Goal: Transaction & Acquisition: Book appointment/travel/reservation

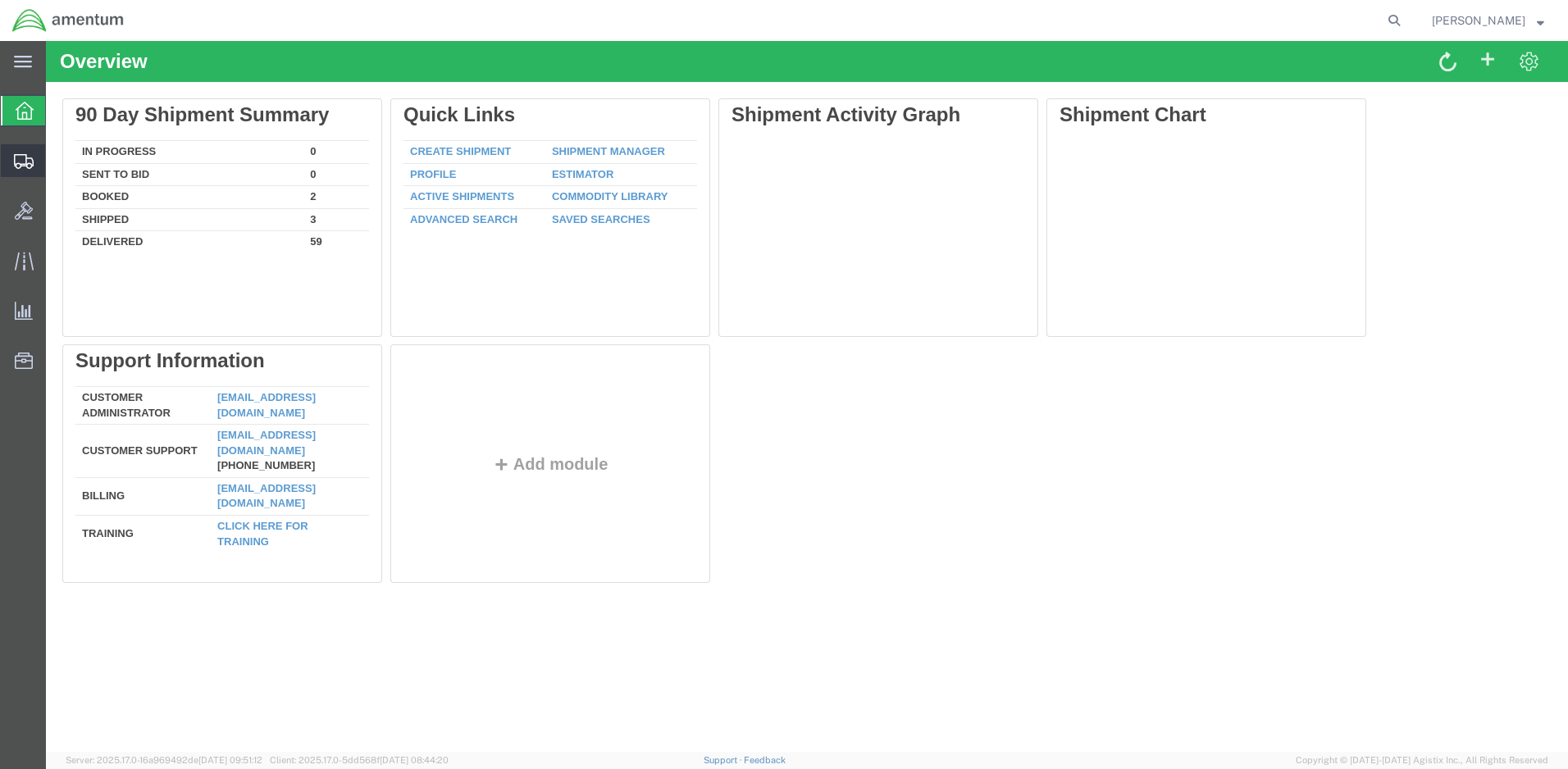
click at [0, 0] on span "Create Shipment" at bounding box center [0, 0] width 0 height 0
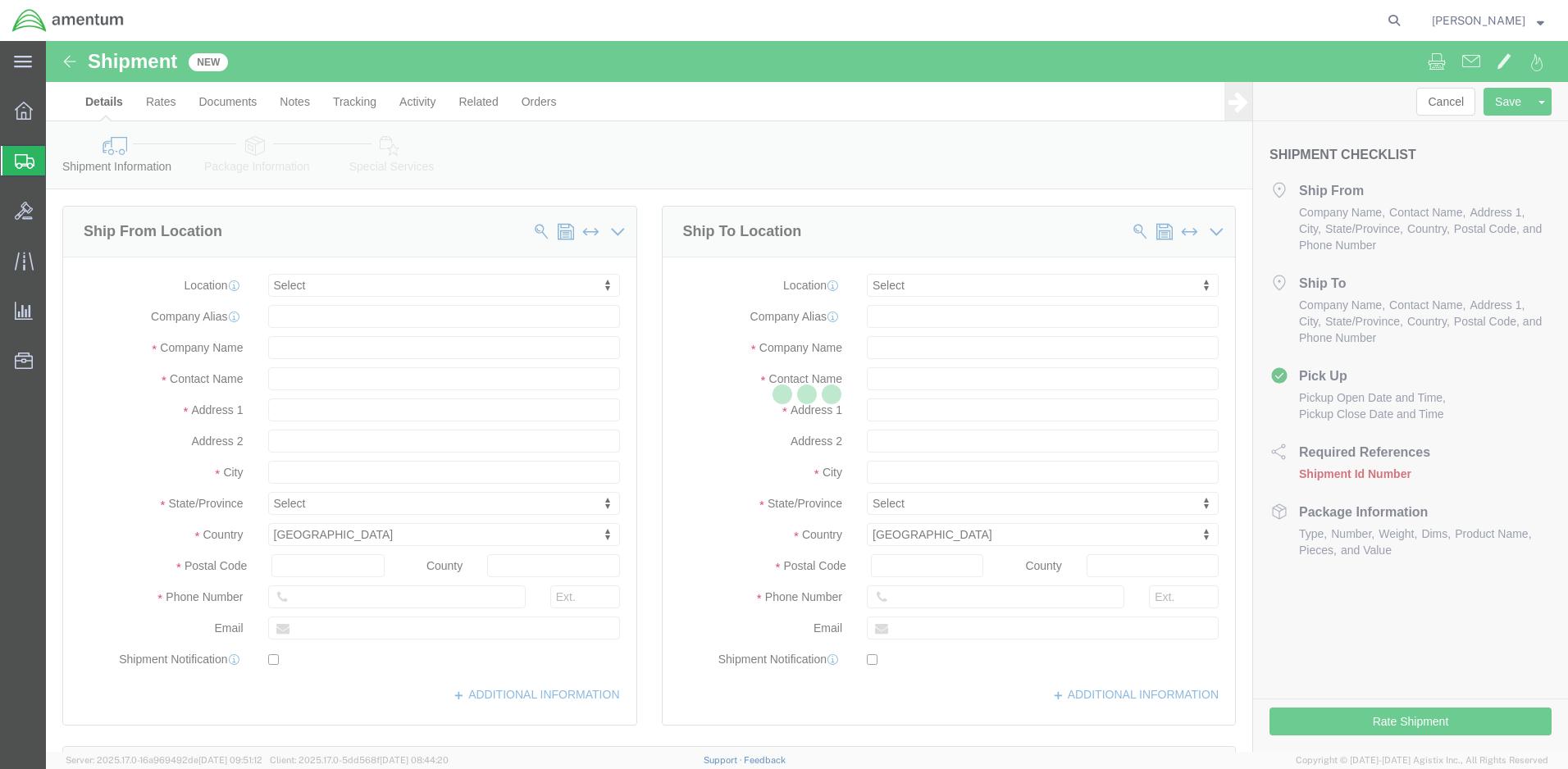
select select
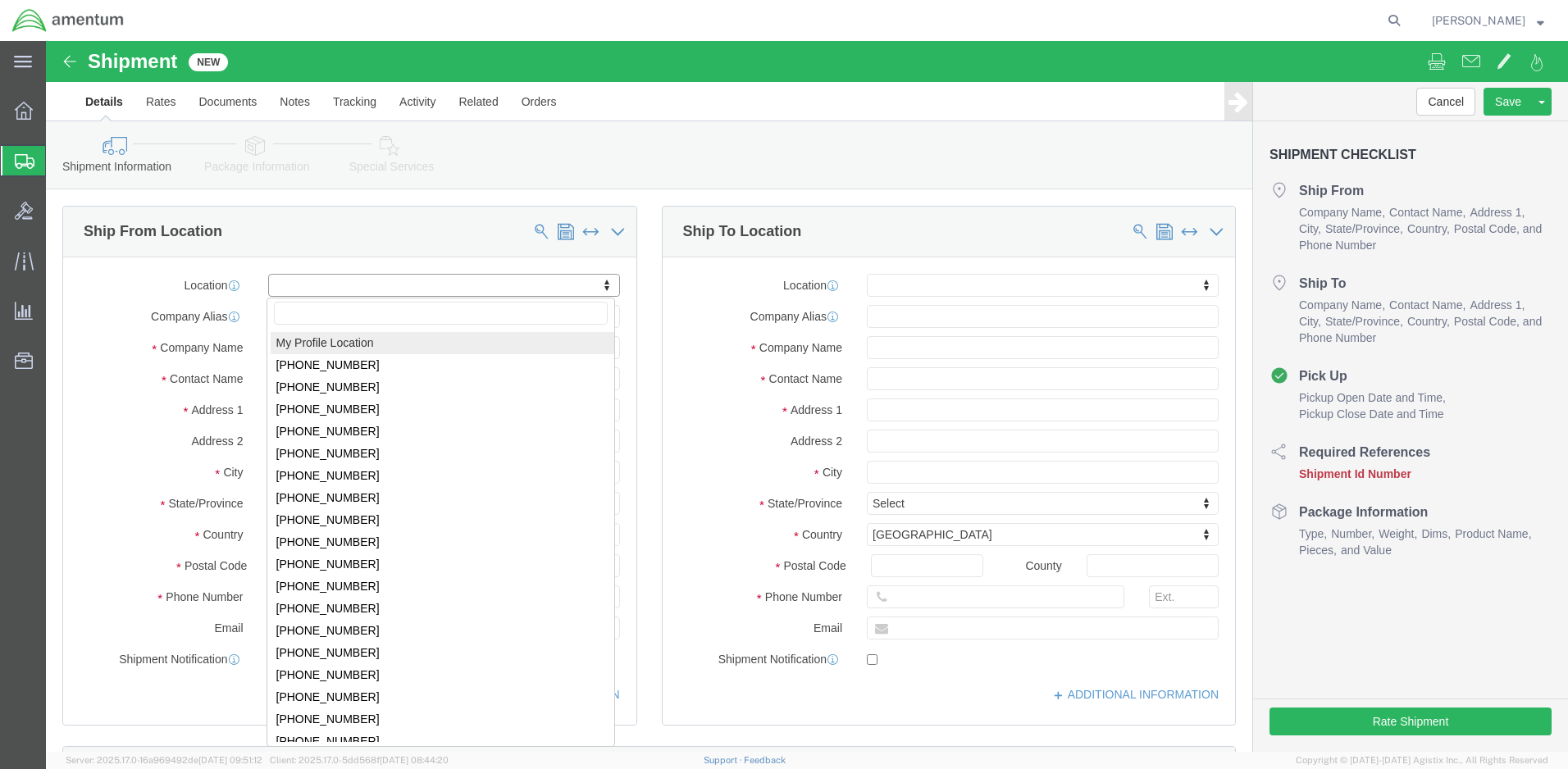
click body "Shipment New Details Rates Documents Notes Tracking Activity Related Orders Can…"
select select "MYPROFILE"
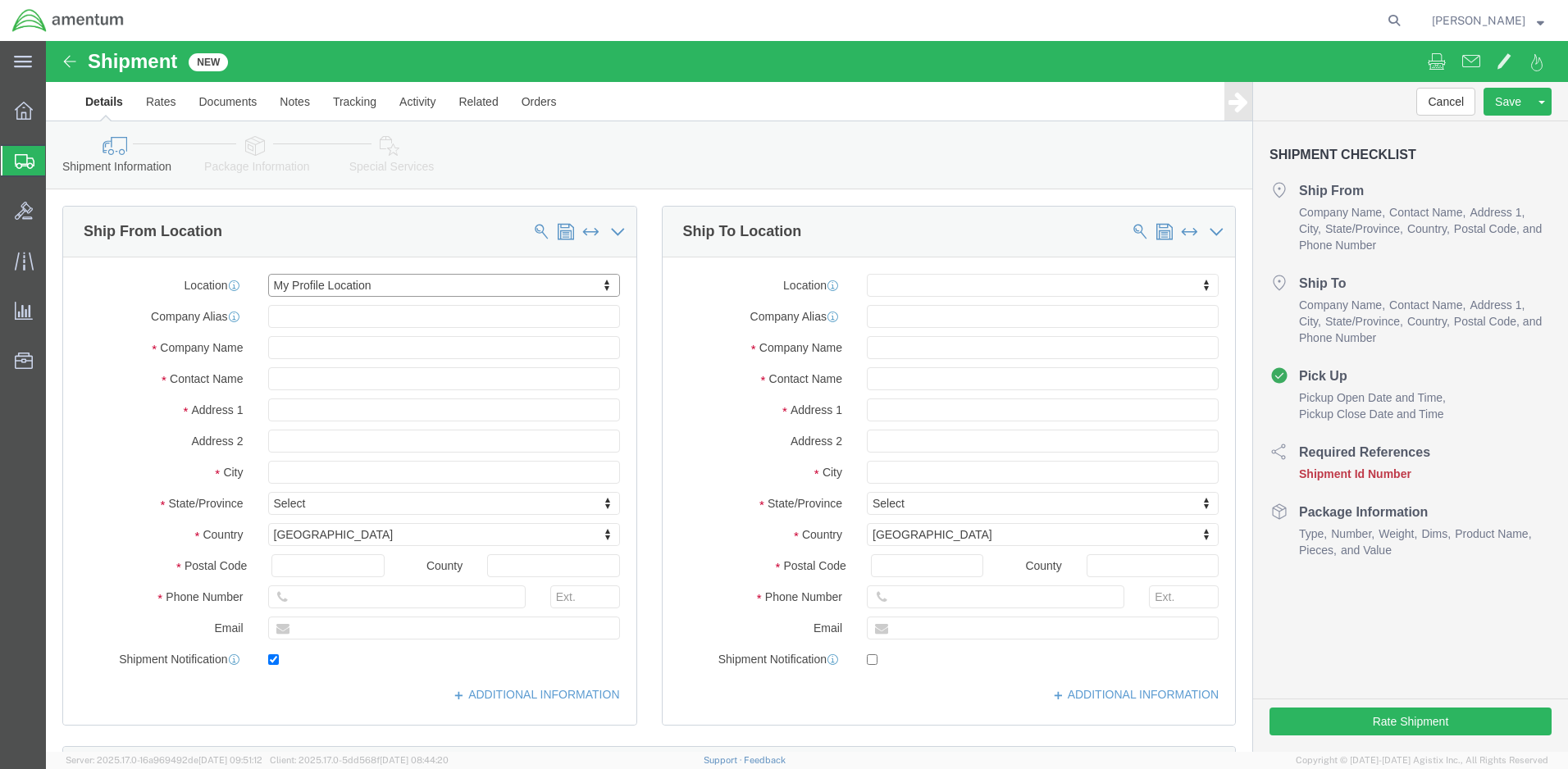
type input "[STREET_ADDRESS]"
type input "98433"
type input "[PHONE_NUMBER]"
type input "[PERSON_NAME][EMAIL_ADDRESS][DOMAIN_NAME]"
checkbox input "true"
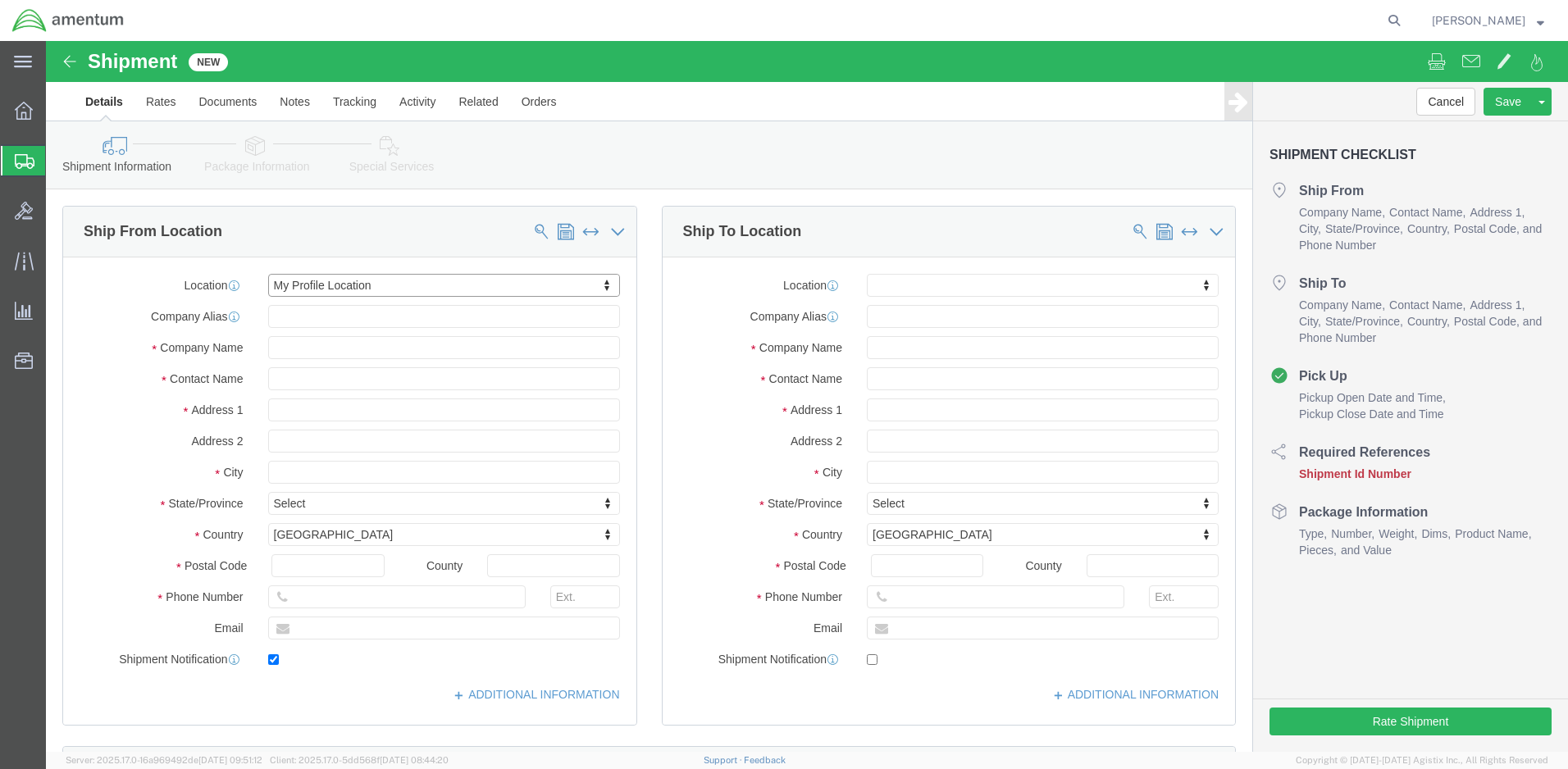
type input "Amentum Services, Inc."
type input "[PERSON_NAME]"
type input "Joint Base [PERSON_NAME]"
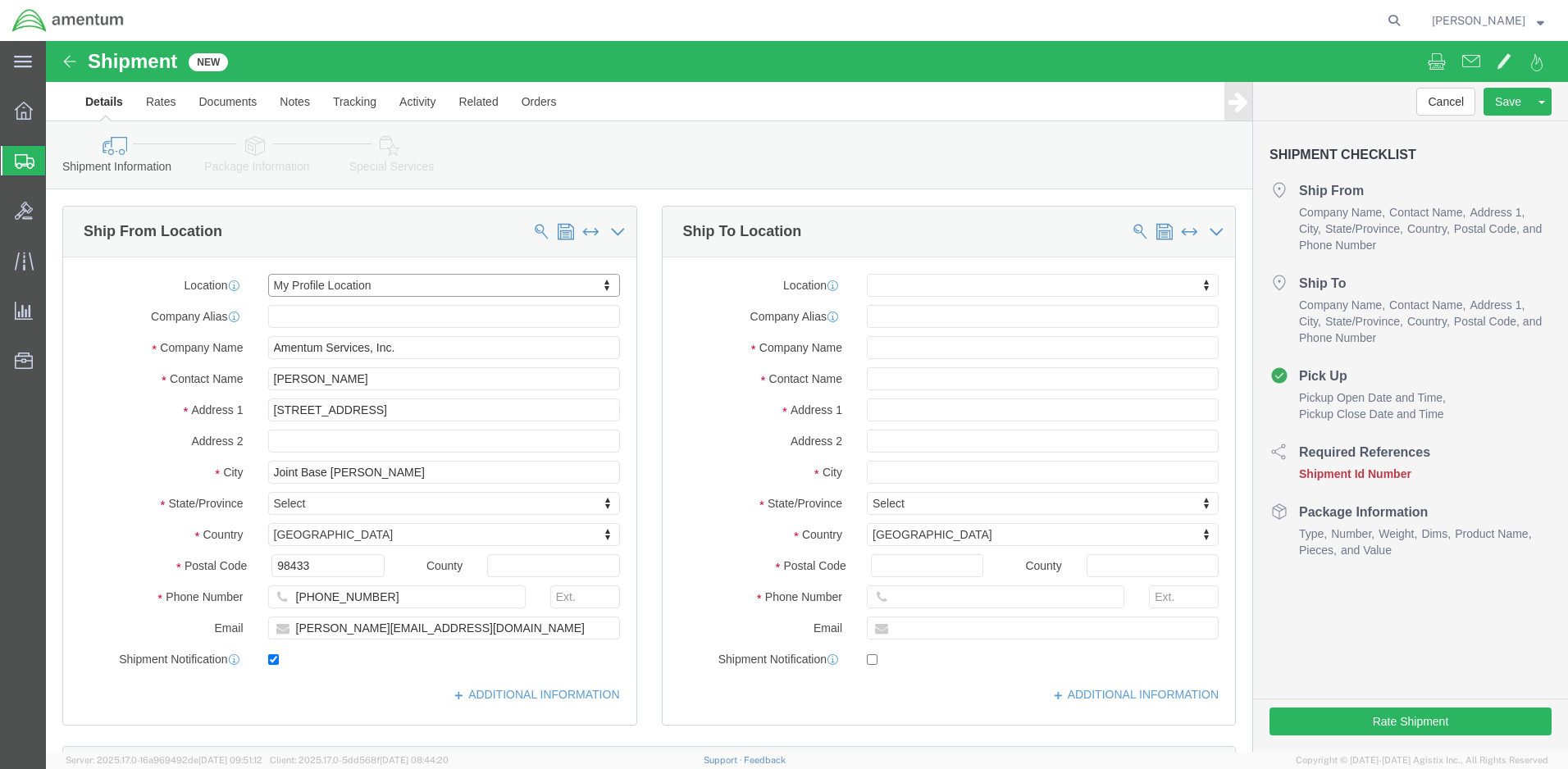
select select "WA"
click input "text"
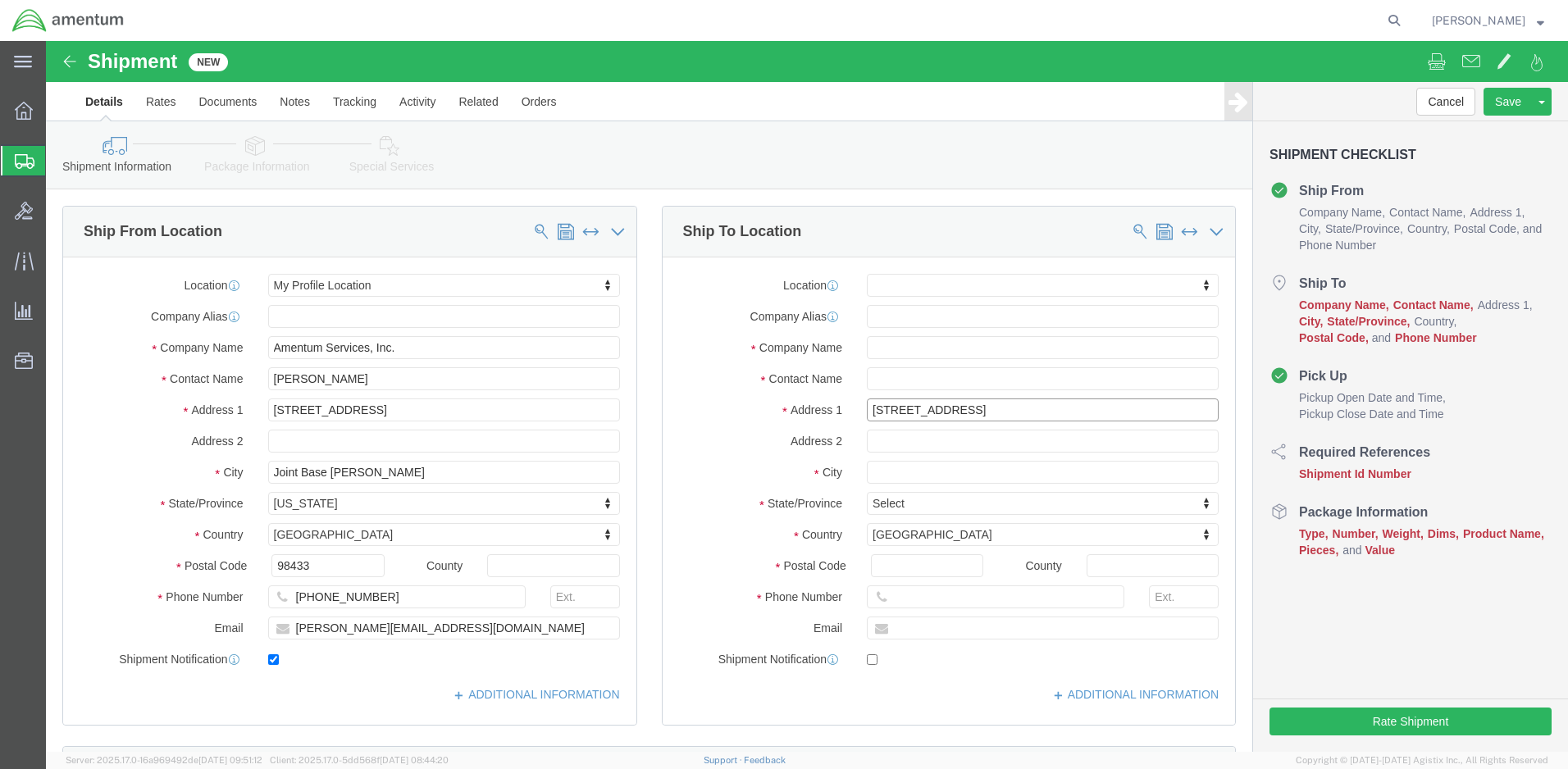
type input "[STREET_ADDRESS]"
select select
click input "text"
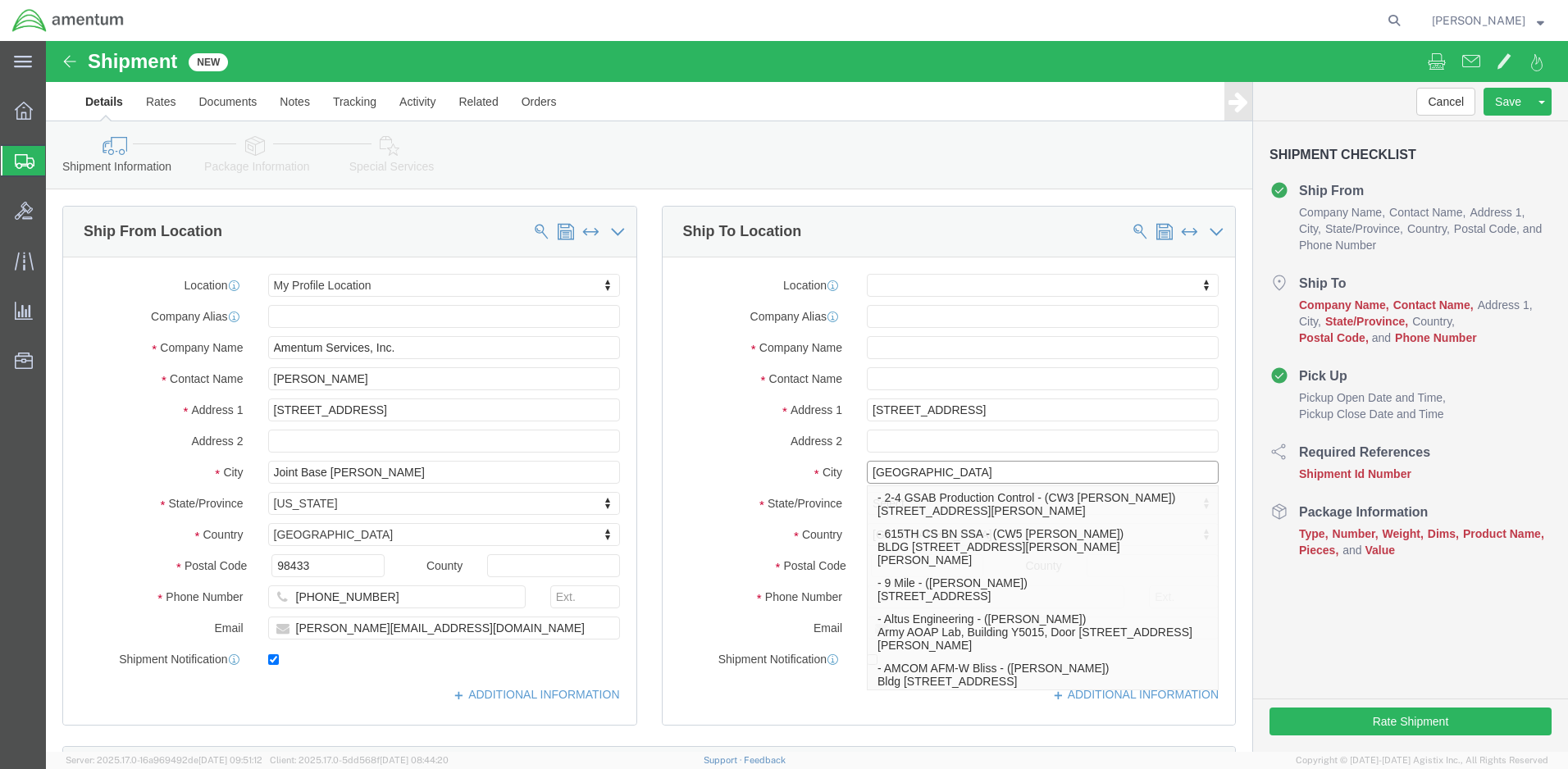
type input "[GEOGRAPHIC_DATA]"
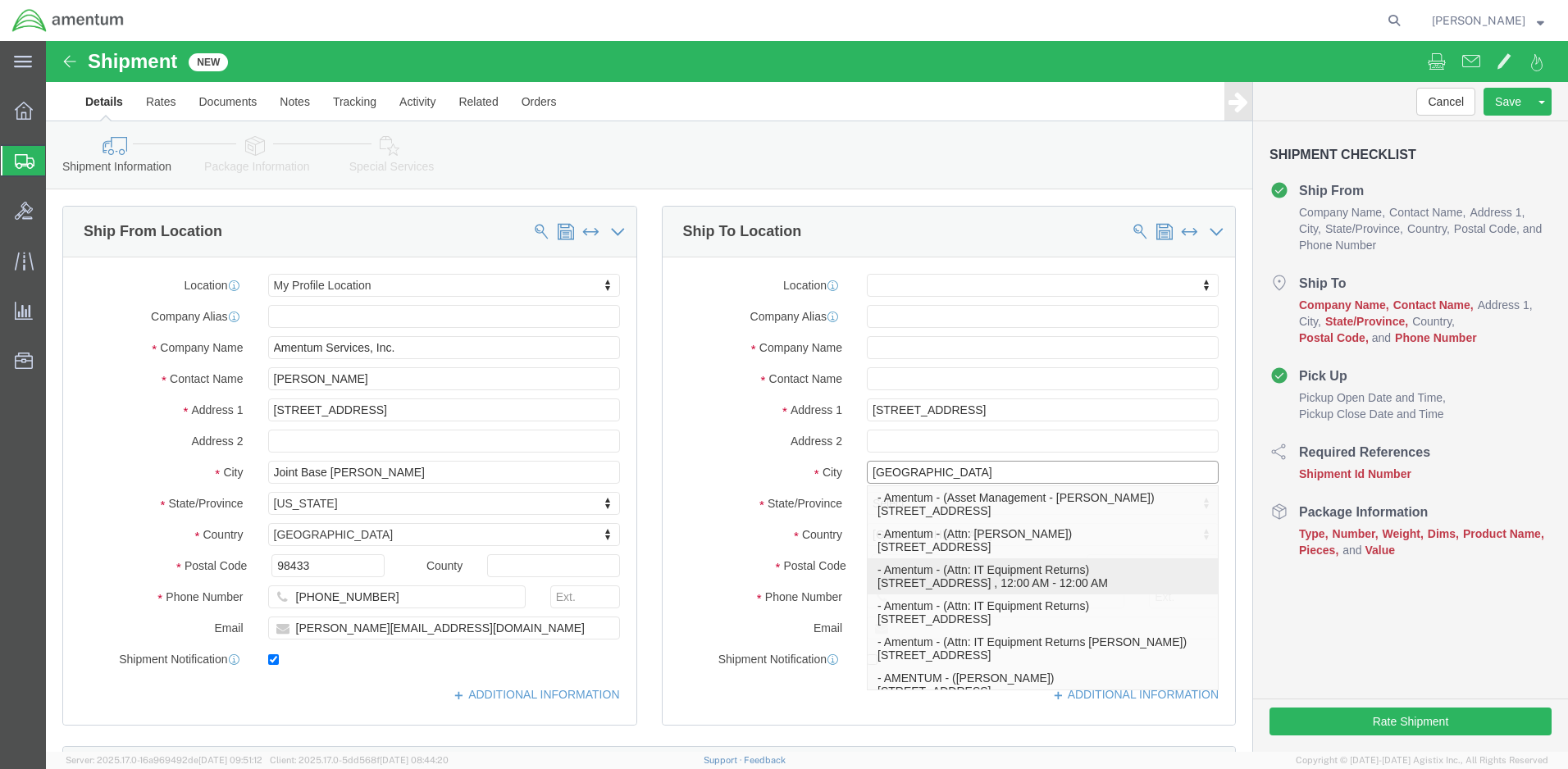
click p "- Amentum - (Attn: IT Equipment Returns) [STREET_ADDRESS] , 12:00 AM - 12:00 AM"
select select
type input "76177"
type input "[PHONE_NUMBER]"
type input "Amentum"
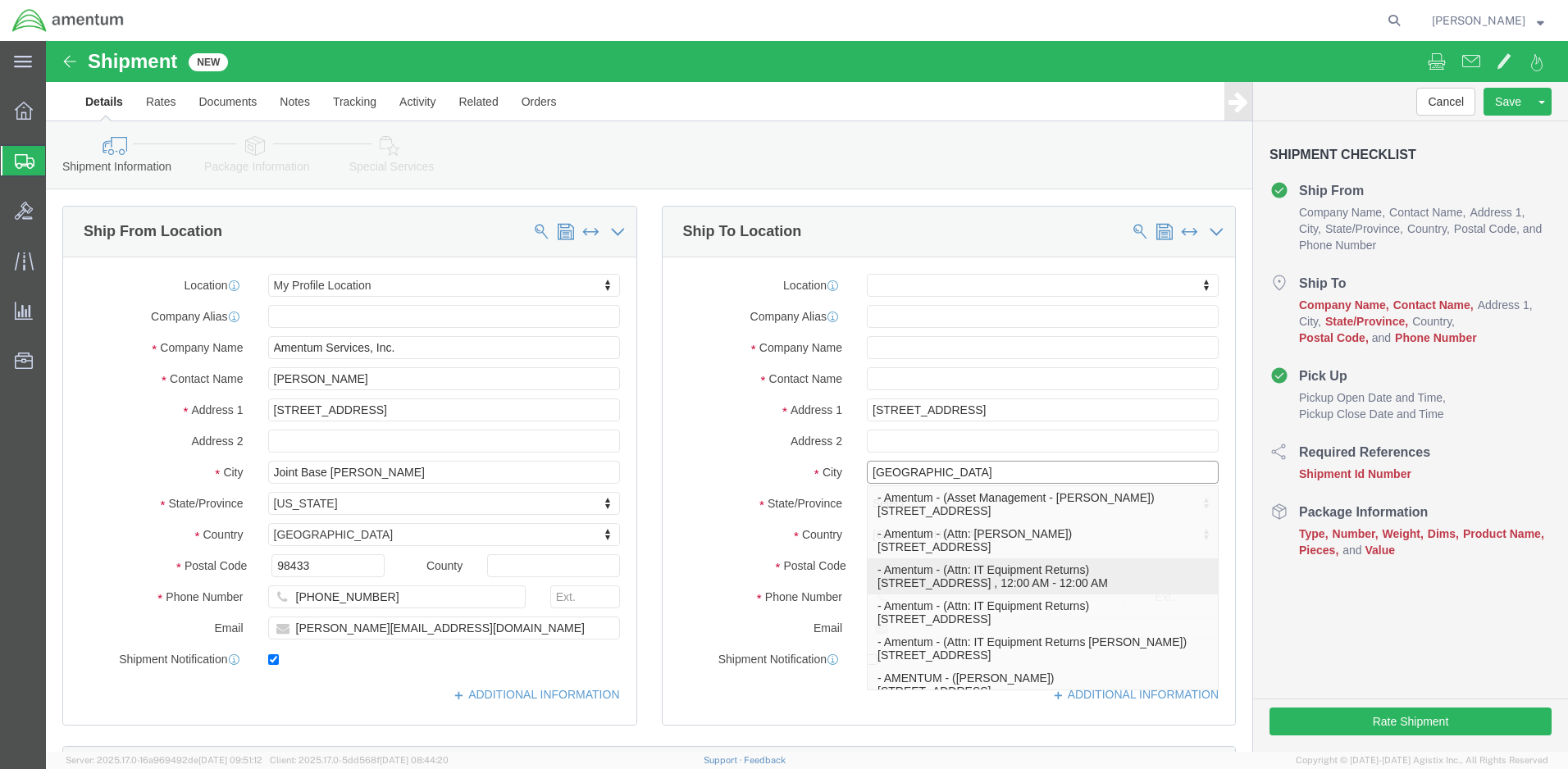
type input "Attn: IT Equipment Returns"
type input "[GEOGRAPHIC_DATA]"
select select "[GEOGRAPHIC_DATA]"
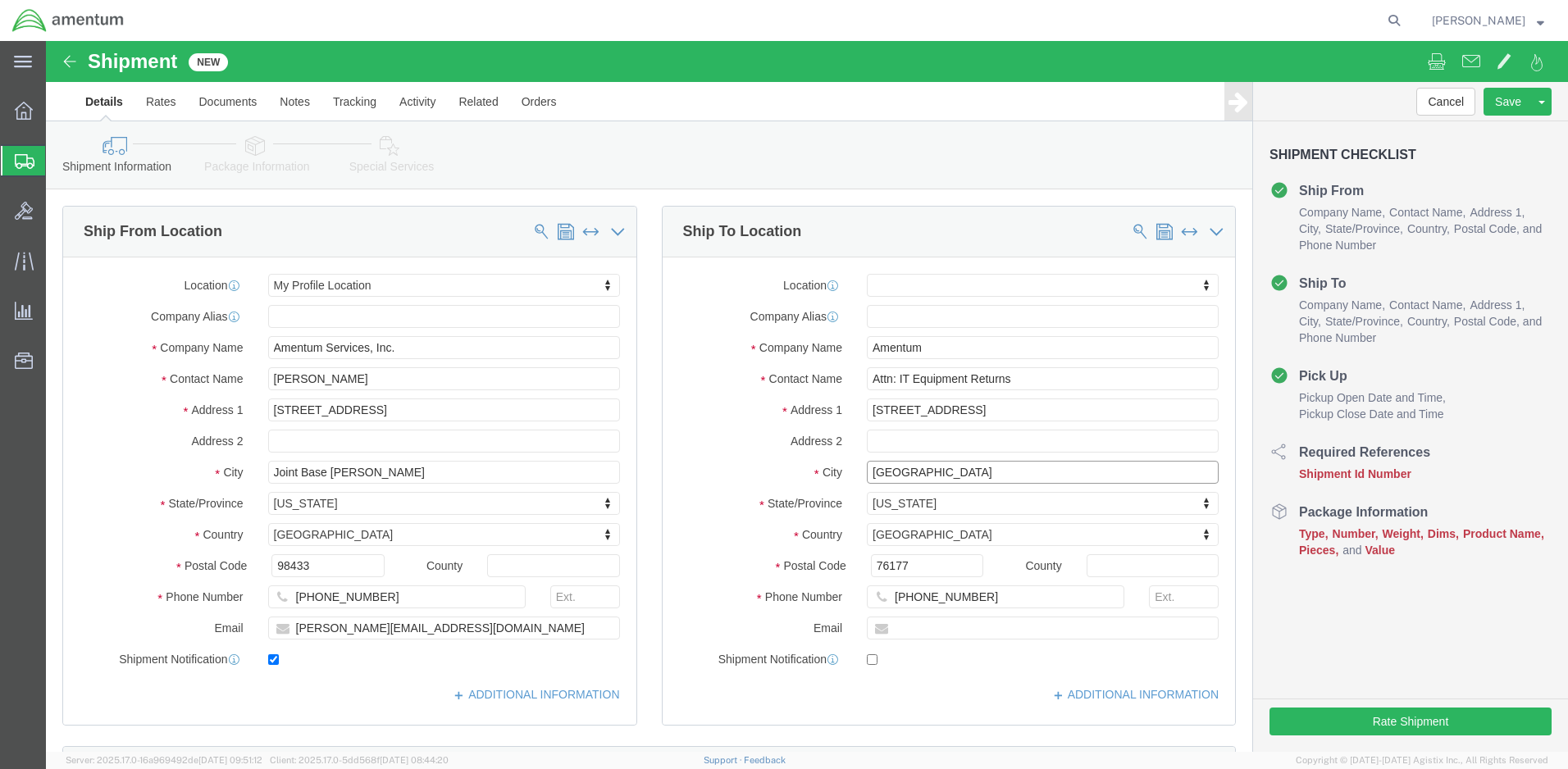
type input "[GEOGRAPHIC_DATA]"
select select
click input "text"
paste input "4999.R.2521.AW.AM.0F.YWKM.00"
type input "4999.R.2521.AW.AM.0F.YWKM.00"
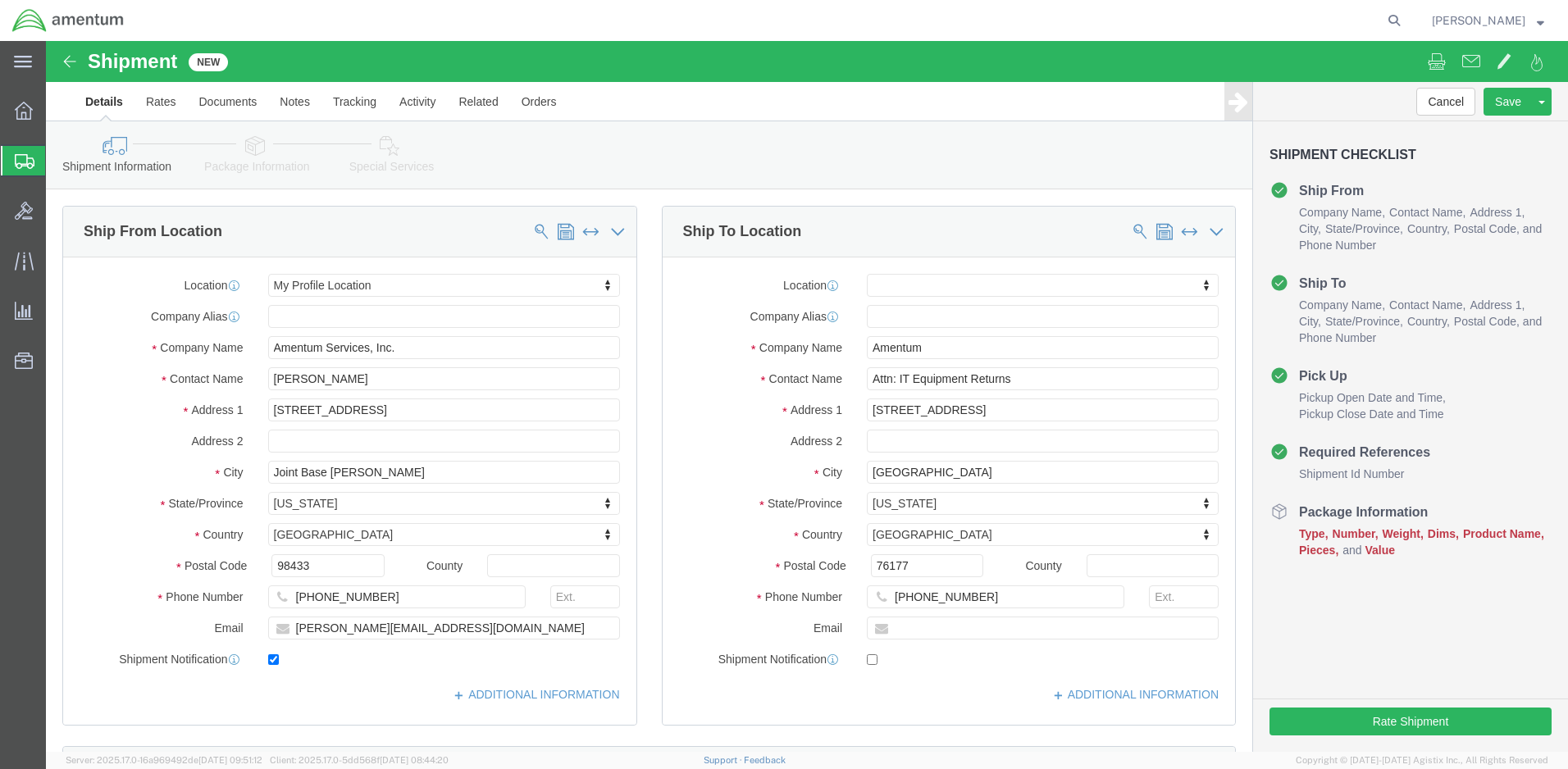
click button "Continue"
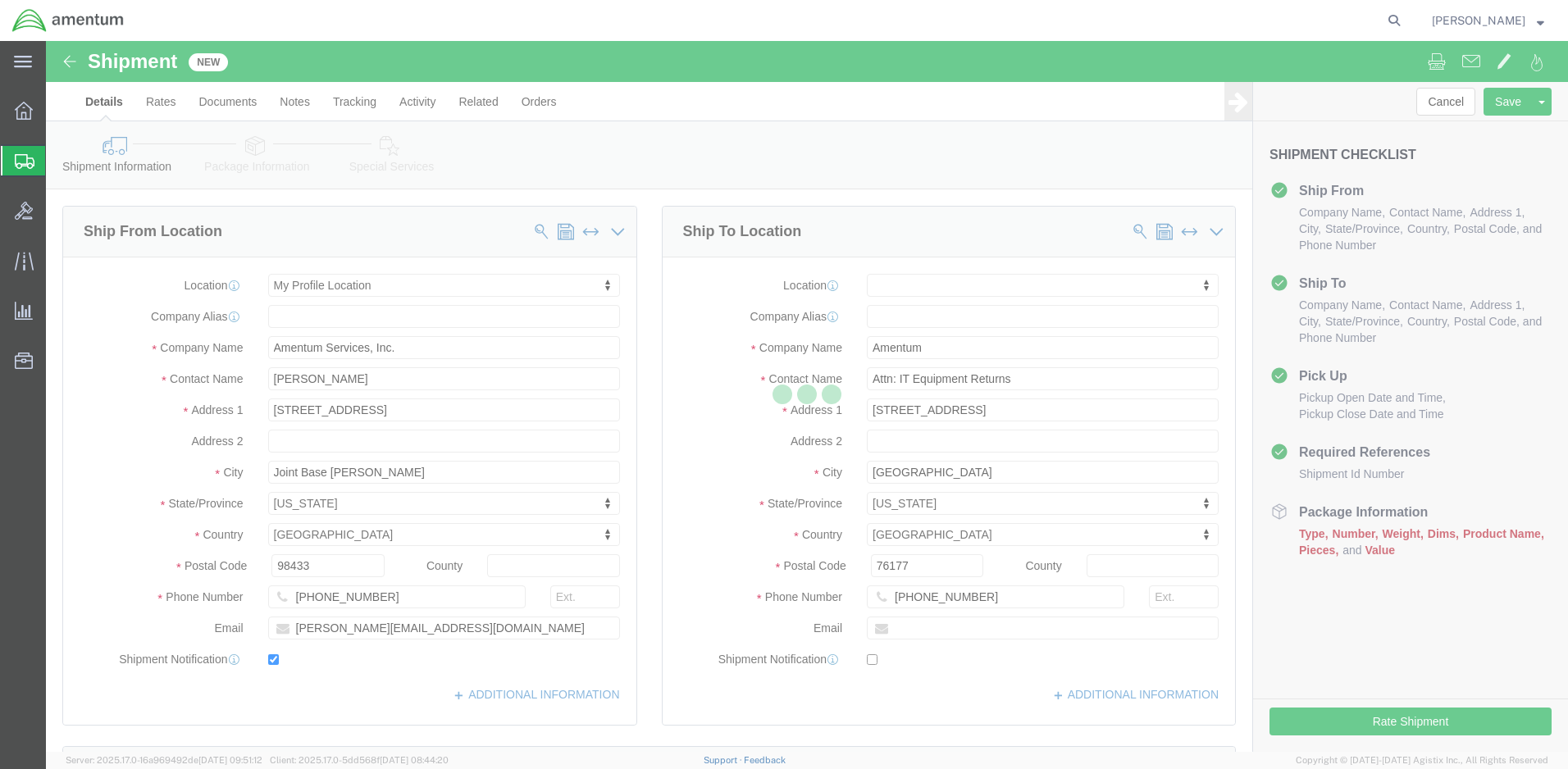
scroll to position [697, 0]
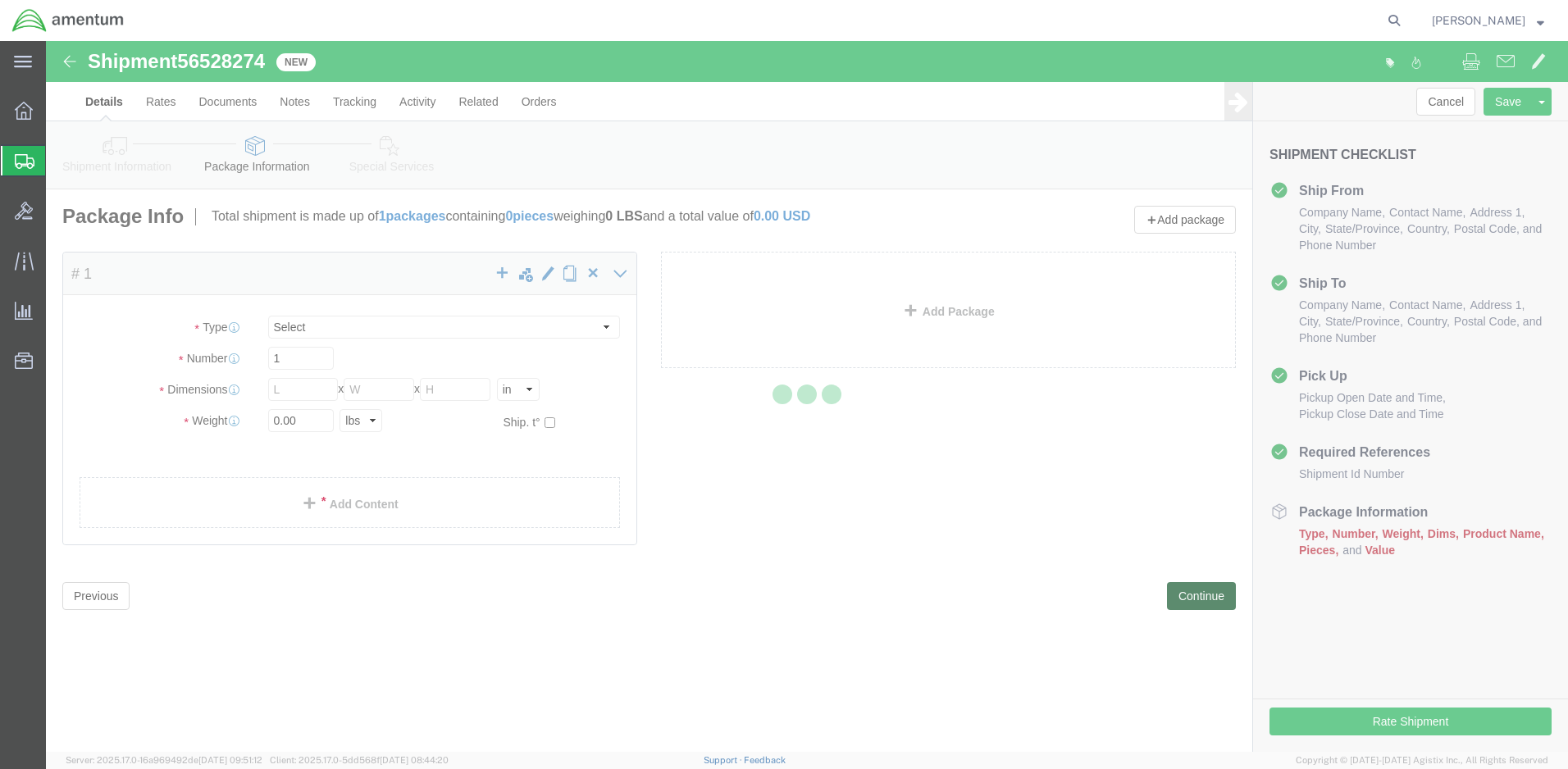
select select "CBOX"
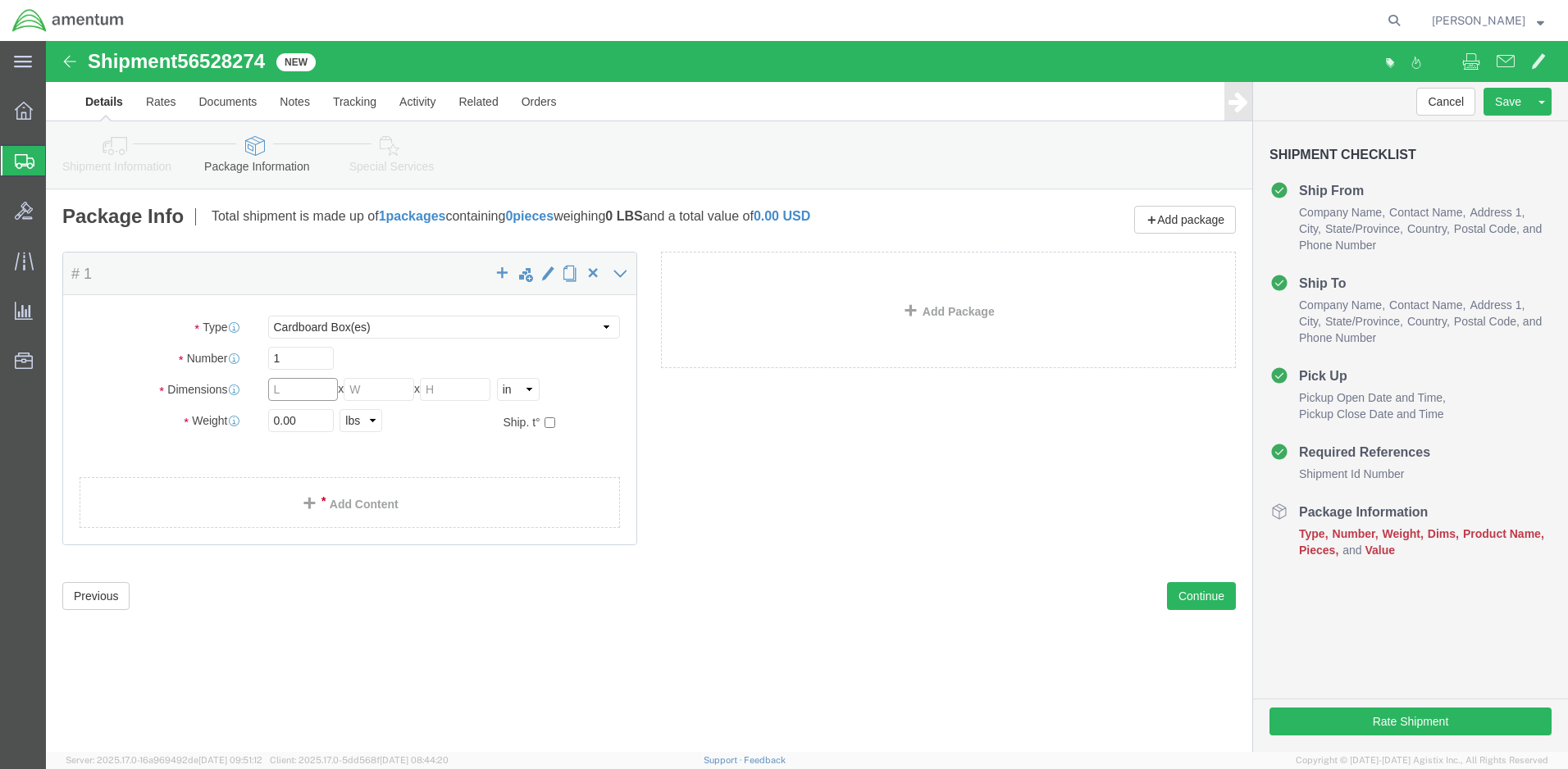
click input "text"
type input "21"
type input "15"
type input "14"
drag, startPoint x: 253, startPoint y: 378, endPoint x: 201, endPoint y: 378, distance: 52.0
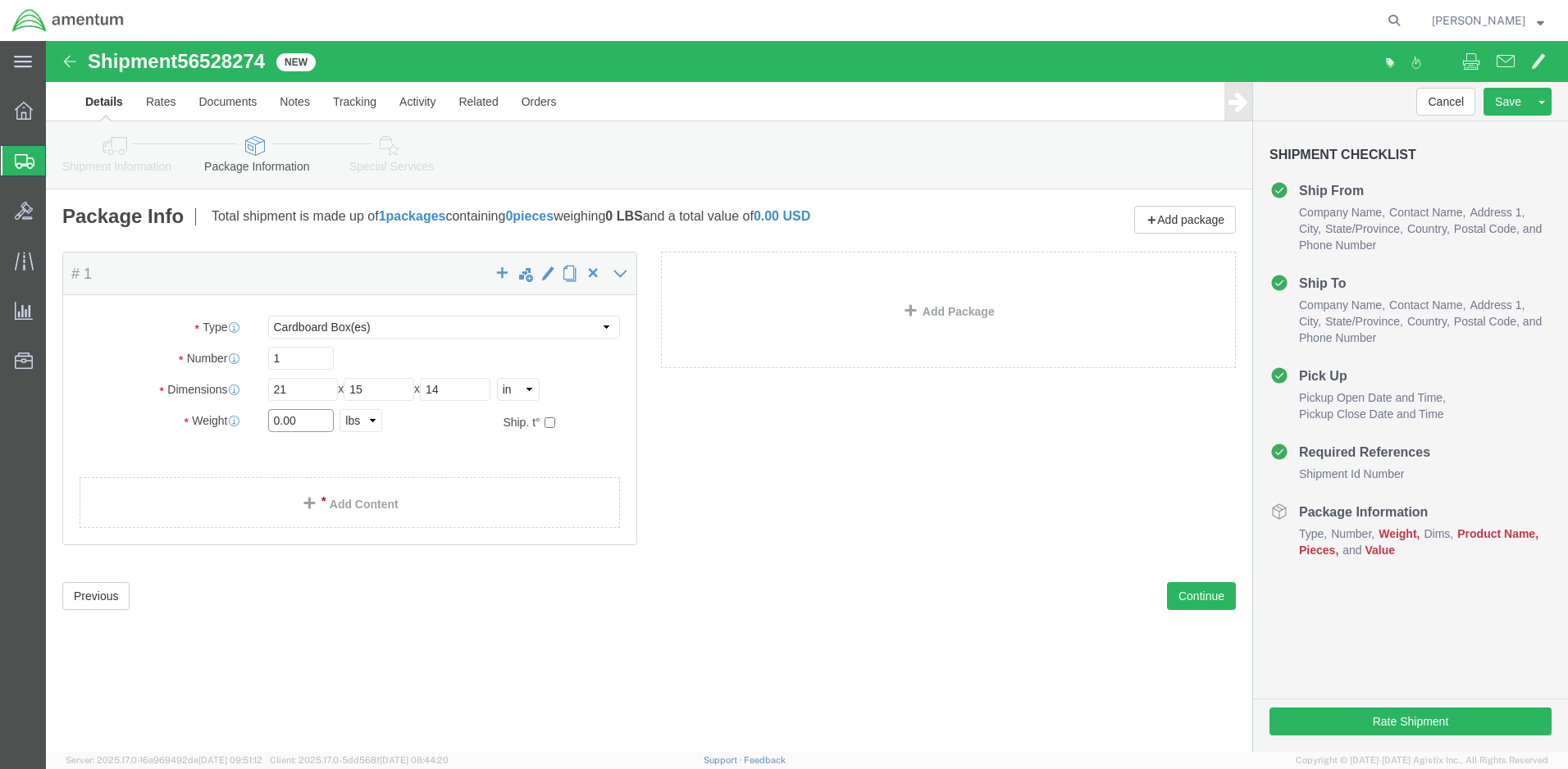
click div "Weight 0.00 Select kgs lbs Ship. t°"
type input "32"
click link "Add Content"
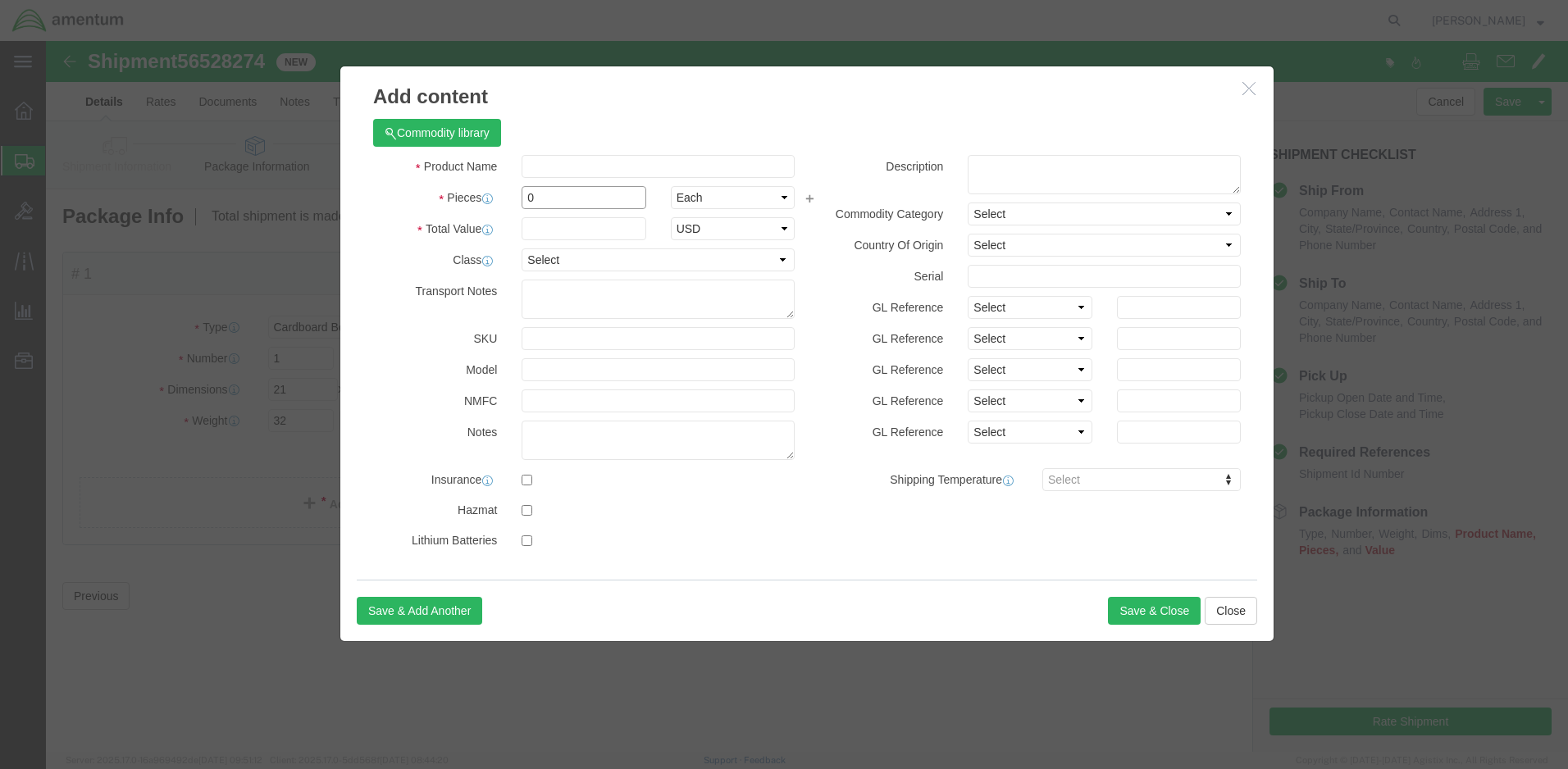
click div "Pieces 0 Select Bag Barrels 100Board Feet Bottle Box Blister Pack Carats Can Ca…"
type input "5"
click input "text"
type input "5000"
click input "text"
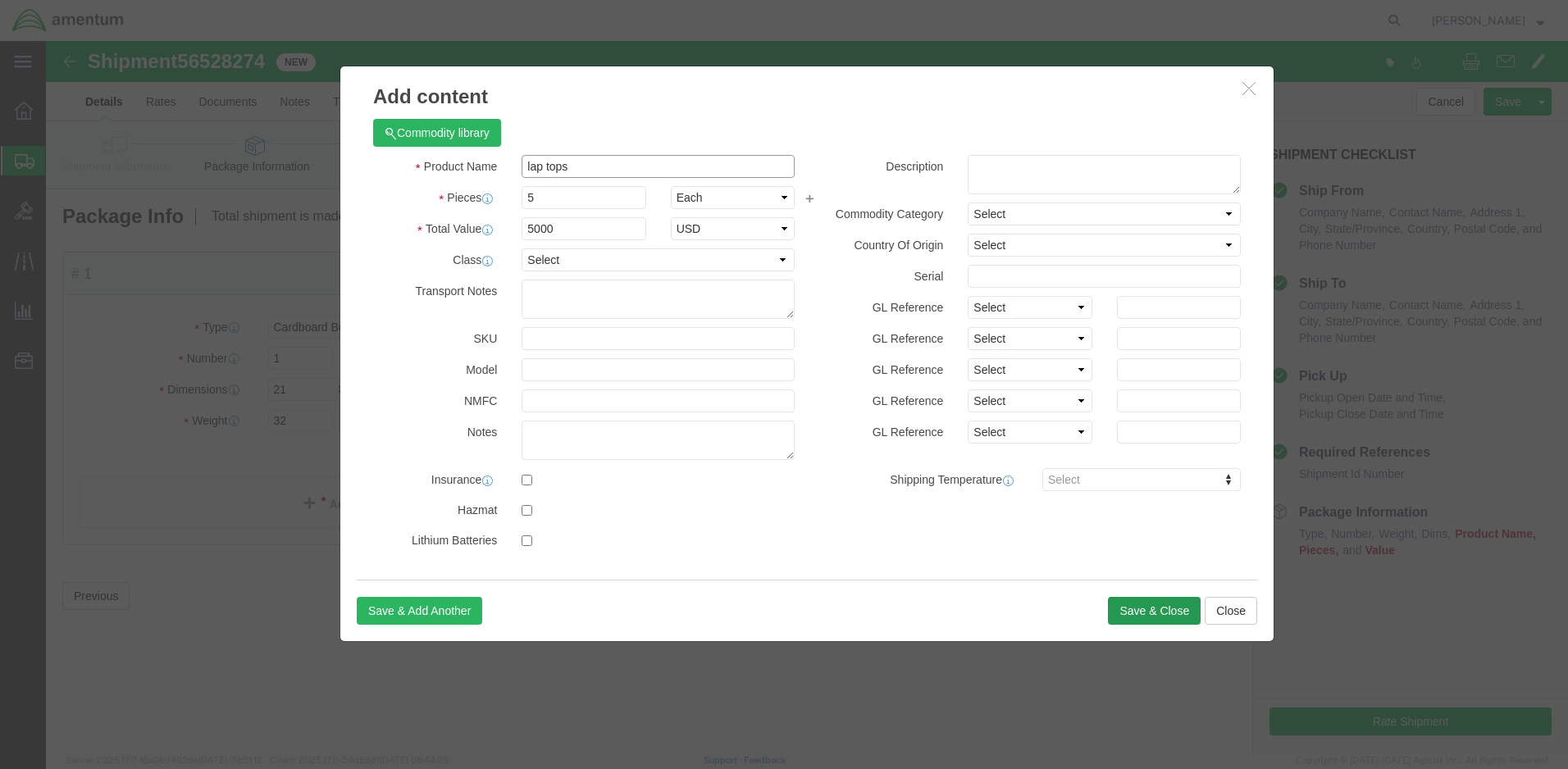
type input "lap tops"
click button "Save & Close"
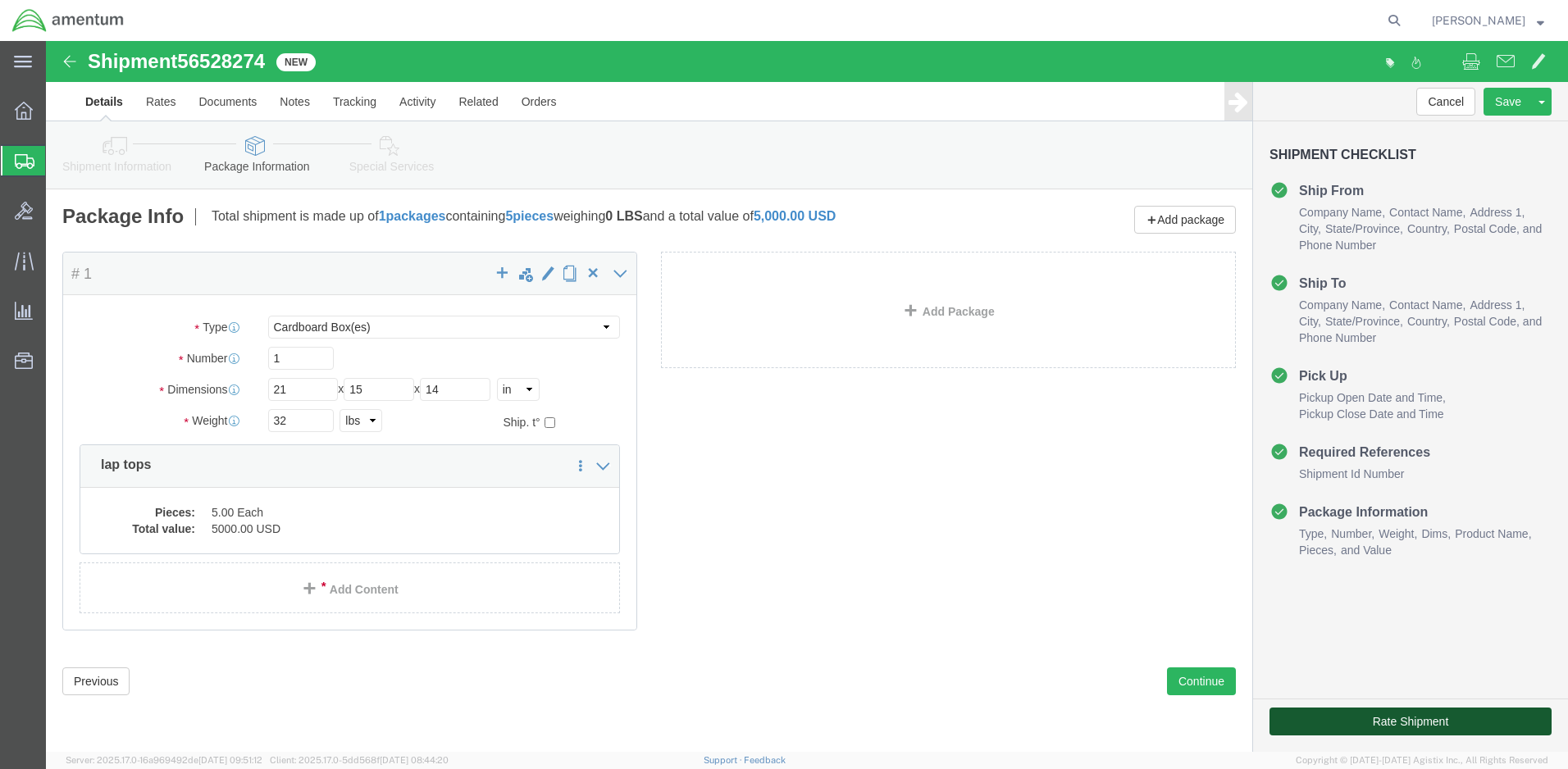
click button "Rate Shipment"
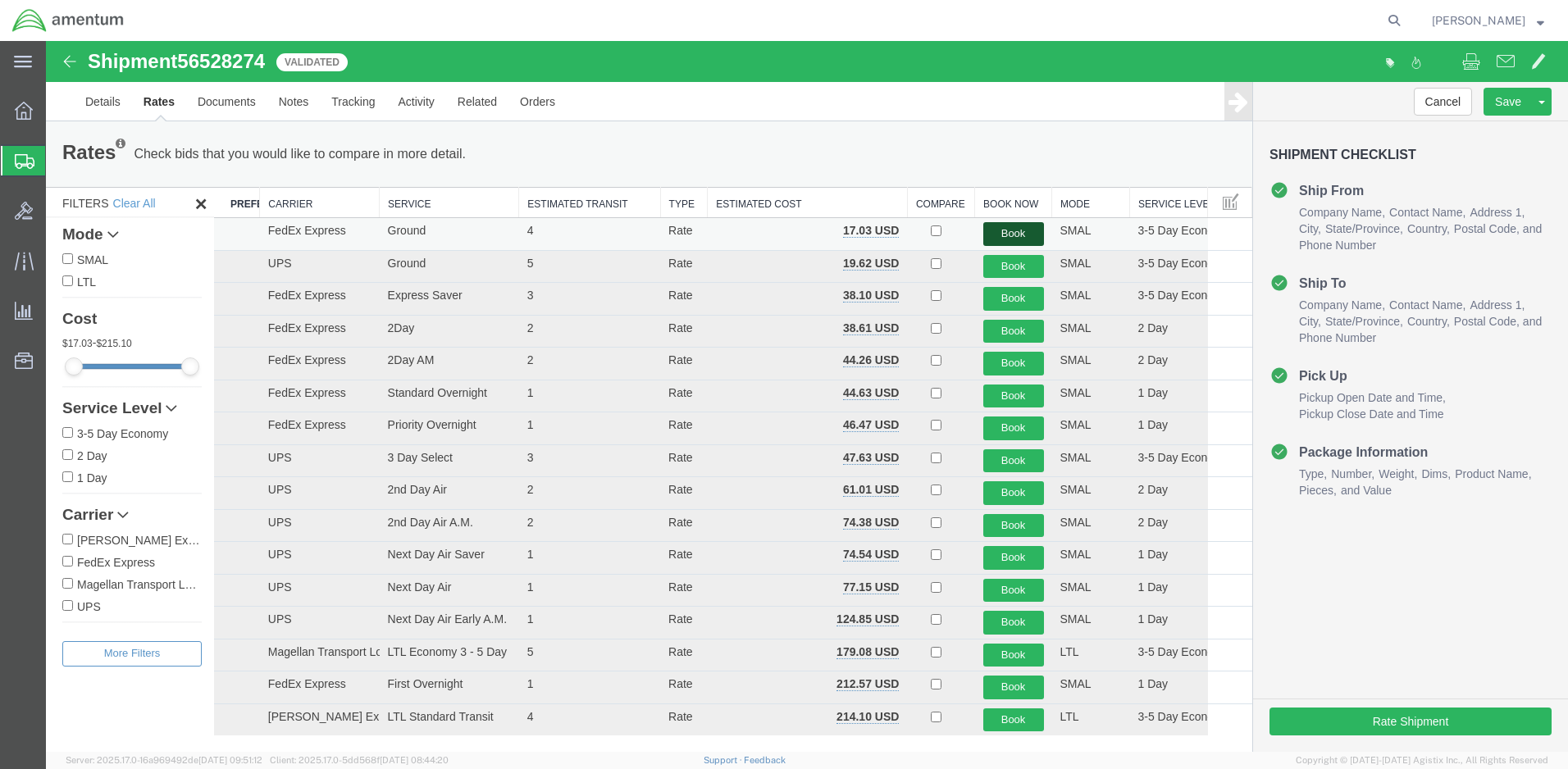
click at [1001, 232] on button "Book" at bounding box center [1014, 234] width 61 height 24
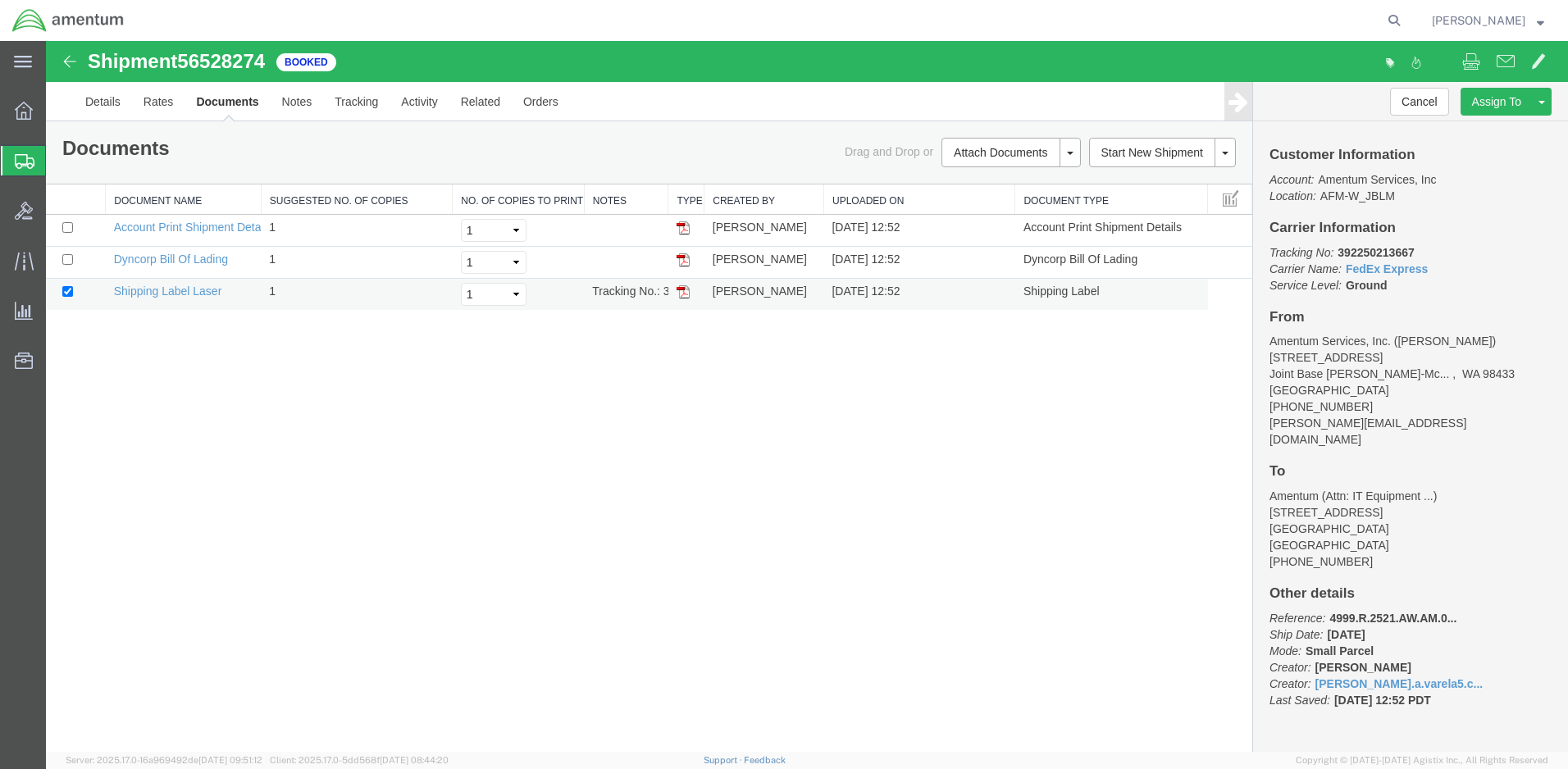
click at [683, 289] on img at bounding box center [683, 292] width 13 height 13
